Goal: Task Accomplishment & Management: Use online tool/utility

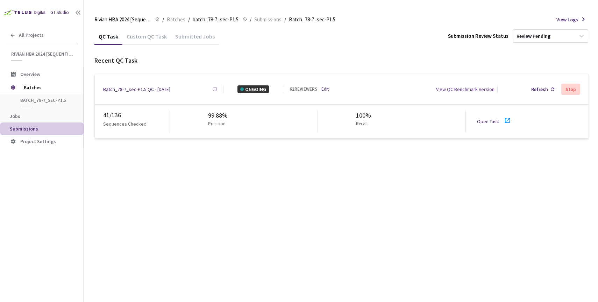
click at [128, 87] on div "Batch_78-7_sec-P1.5 QC - [DATE]" at bounding box center [136, 89] width 67 height 8
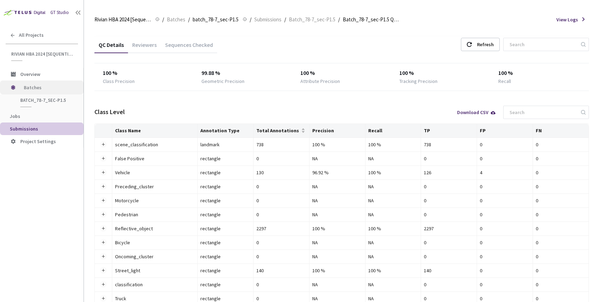
click at [35, 87] on span "Batches" at bounding box center [48, 87] width 48 height 14
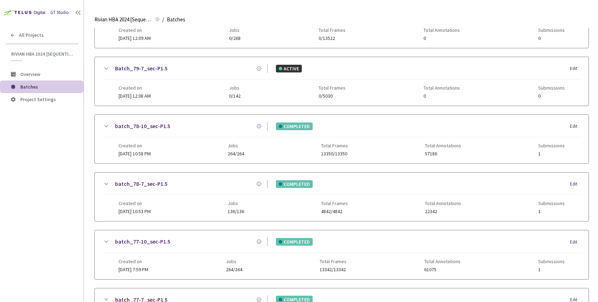
scroll to position [164, 0]
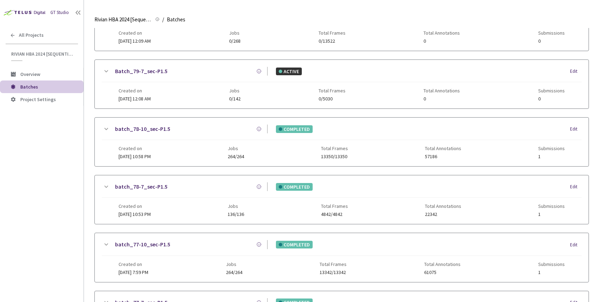
click at [145, 128] on link "batch_78-10_sec-P1.5" at bounding box center [142, 128] width 55 height 9
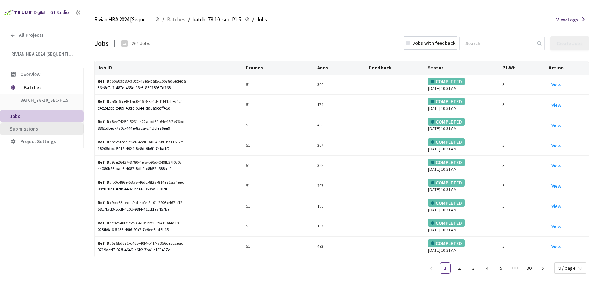
click at [41, 129] on span "Submissions" at bounding box center [44, 129] width 68 height 6
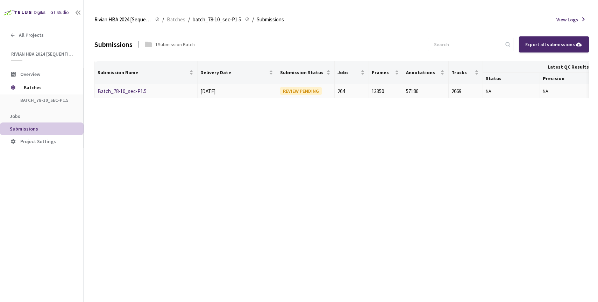
click at [120, 94] on link "Batch_78-10_sec-P1.5" at bounding box center [122, 91] width 49 height 7
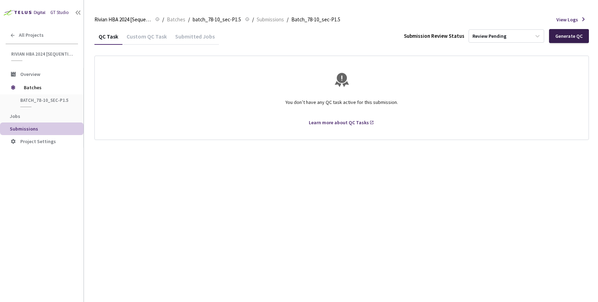
click at [562, 37] on div "Generate QC" at bounding box center [568, 36] width 27 height 6
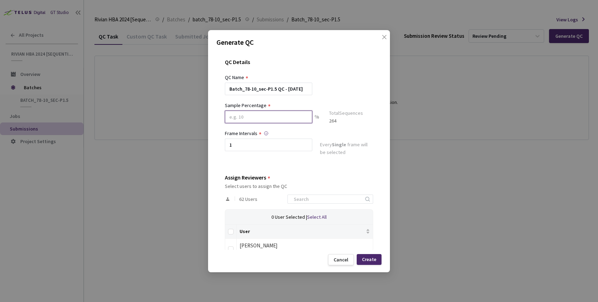
click at [257, 119] on input at bounding box center [268, 116] width 87 height 13
type input "100"
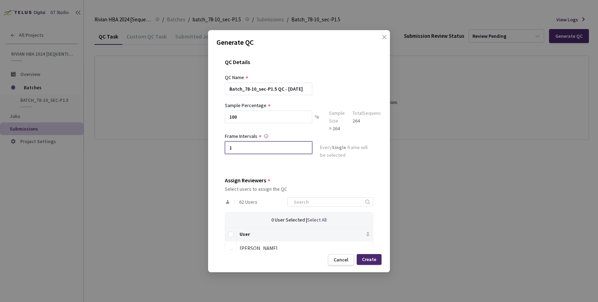
click at [251, 146] on input "1" at bounding box center [268, 147] width 87 height 13
type input "2"
click at [229, 237] on input "Select all" at bounding box center [231, 234] width 6 height 6
checkbox input "true"
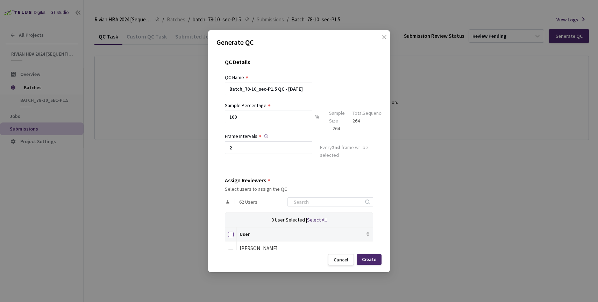
checkbox input "true"
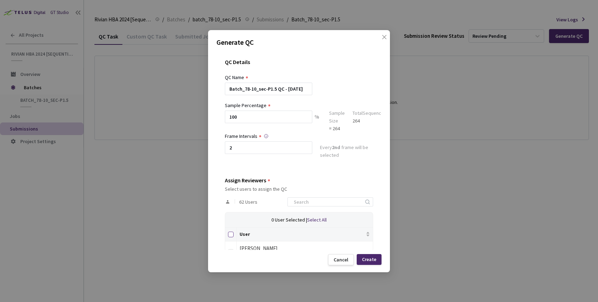
checkbox input "true"
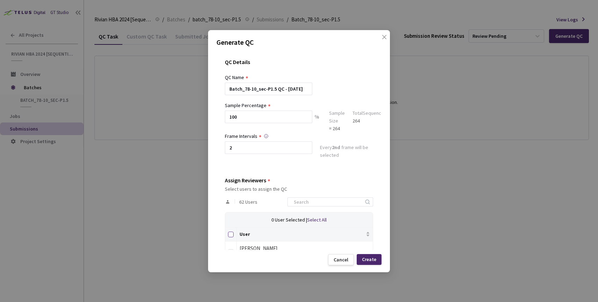
checkbox input "true"
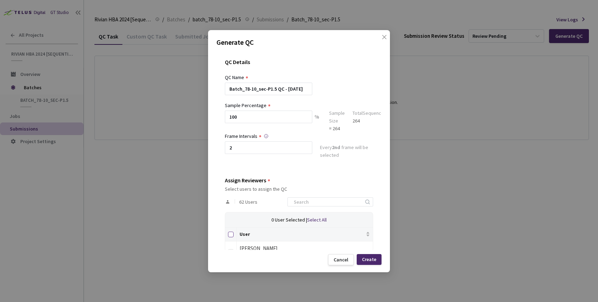
checkbox input "true"
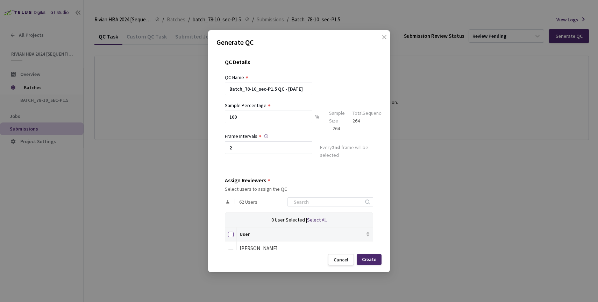
checkbox input "true"
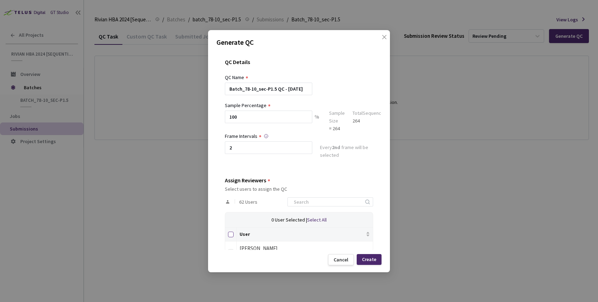
checkbox input "true"
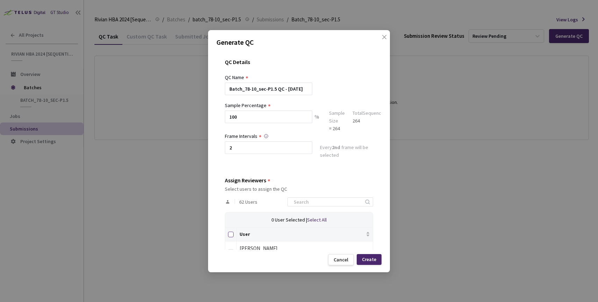
checkbox input "true"
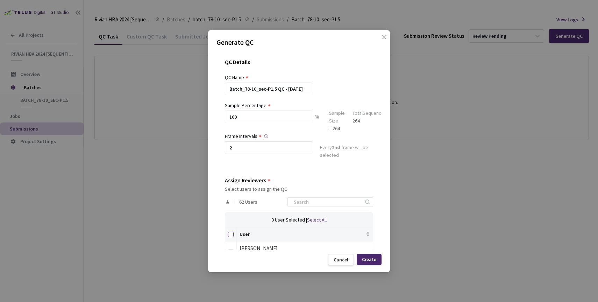
checkbox input "true"
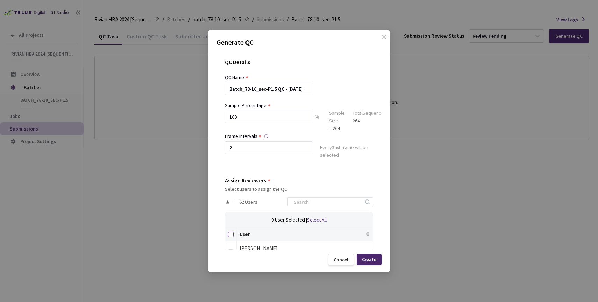
checkbox input "true"
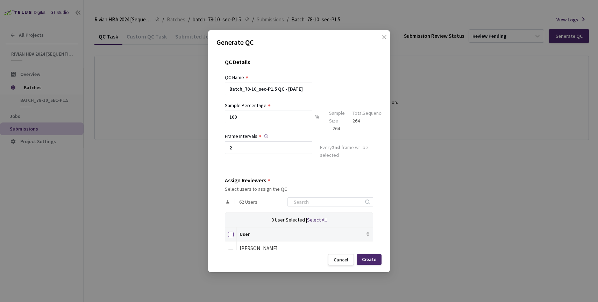
checkbox input "true"
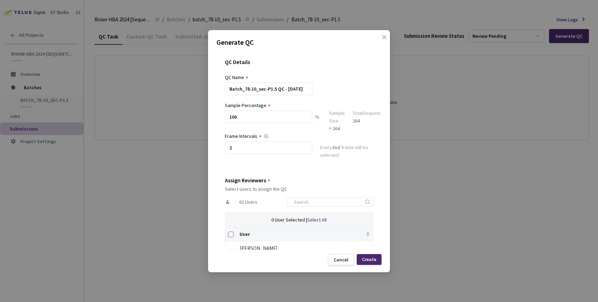
checkbox input "true"
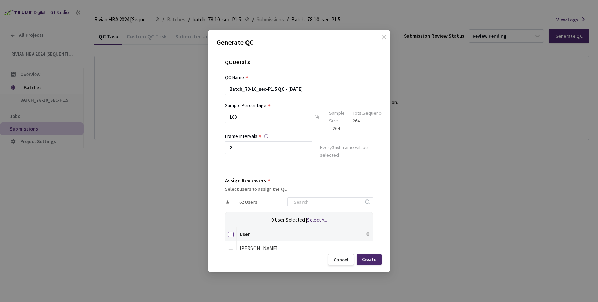
checkbox input "true"
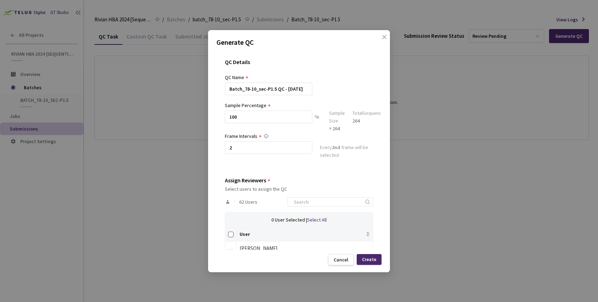
checkbox input "true"
click at [373, 262] on div "Create" at bounding box center [369, 259] width 25 height 11
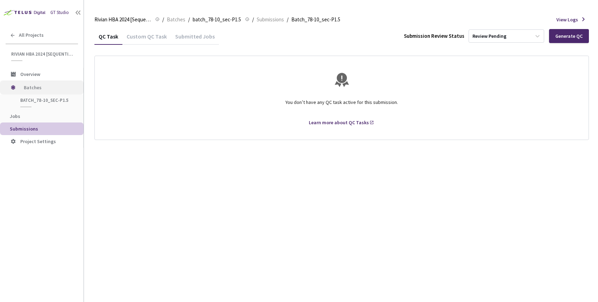
click at [38, 87] on span "Batches" at bounding box center [48, 87] width 48 height 14
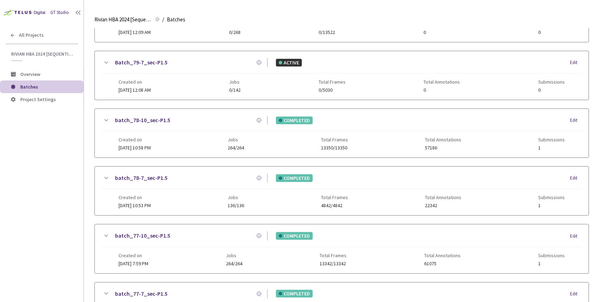
scroll to position [171, 0]
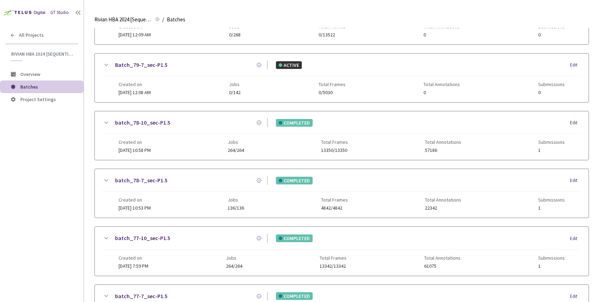
click at [153, 122] on link "batch_78-10_sec-P1.5" at bounding box center [142, 122] width 55 height 9
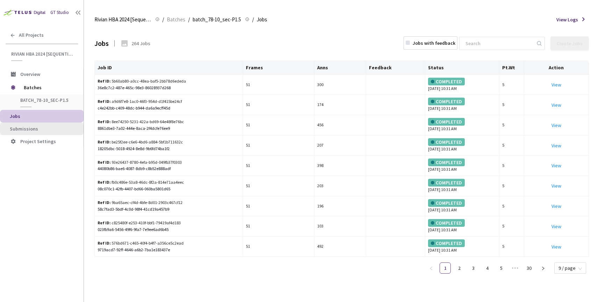
click at [34, 128] on span "Submissions" at bounding box center [24, 129] width 28 height 6
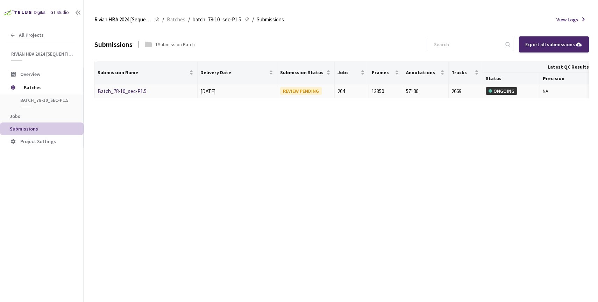
click at [125, 92] on link "Batch_78-10_sec-P1.5" at bounding box center [122, 91] width 49 height 7
